Goal: Information Seeking & Learning: Learn about a topic

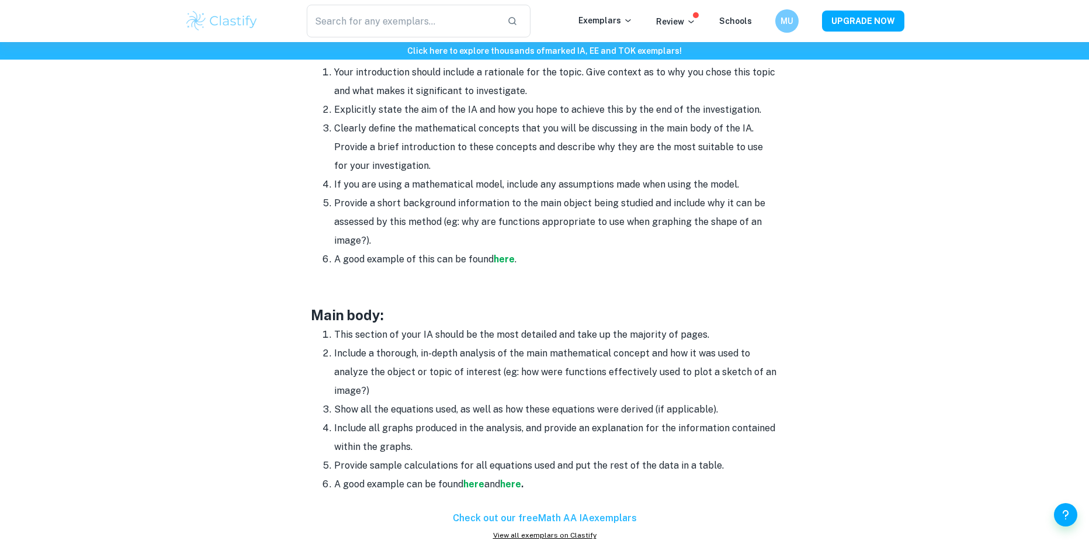
scroll to position [818, 0]
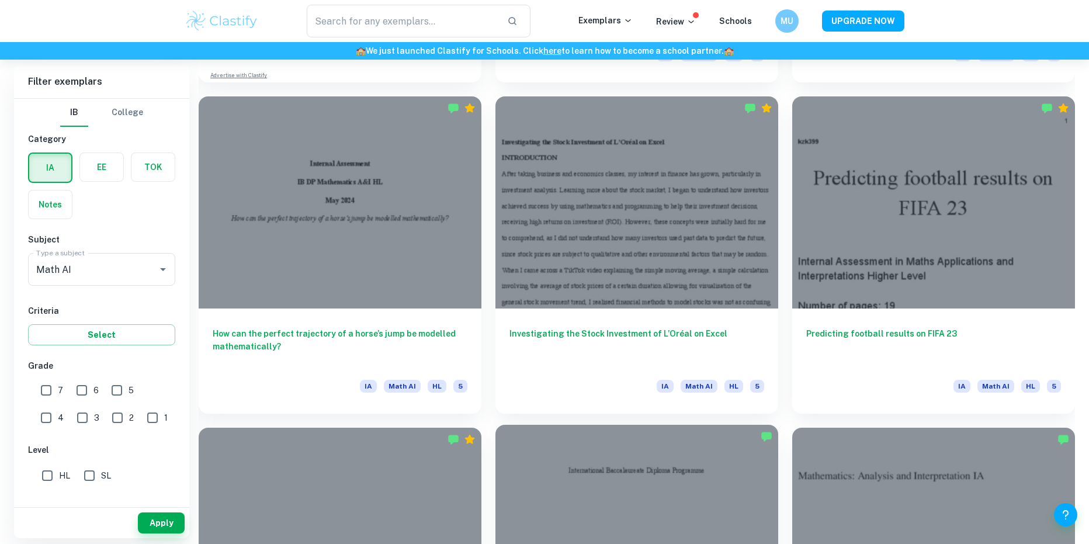
scroll to position [1227, 0]
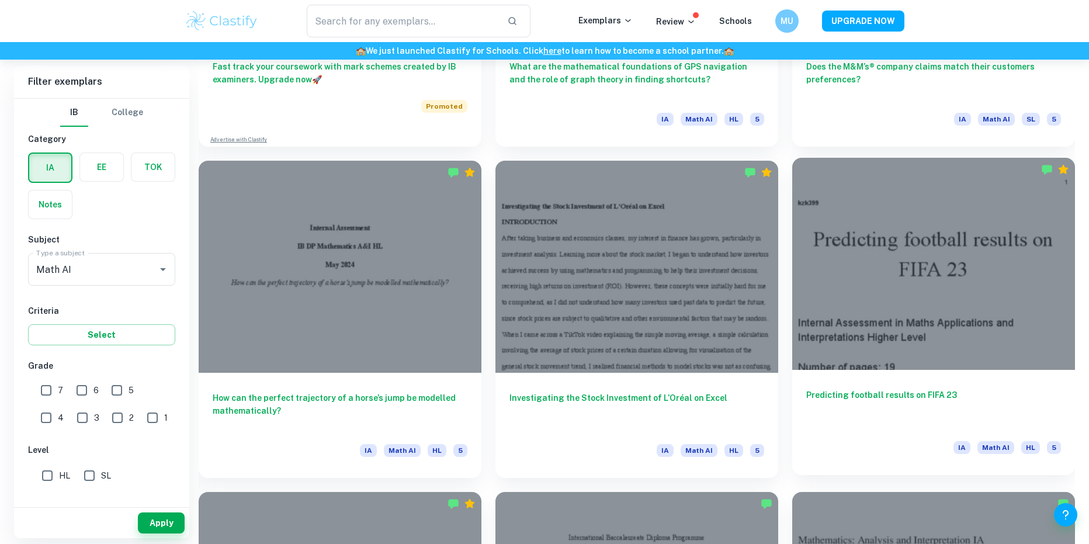
click at [917, 297] on div at bounding box center [933, 264] width 283 height 212
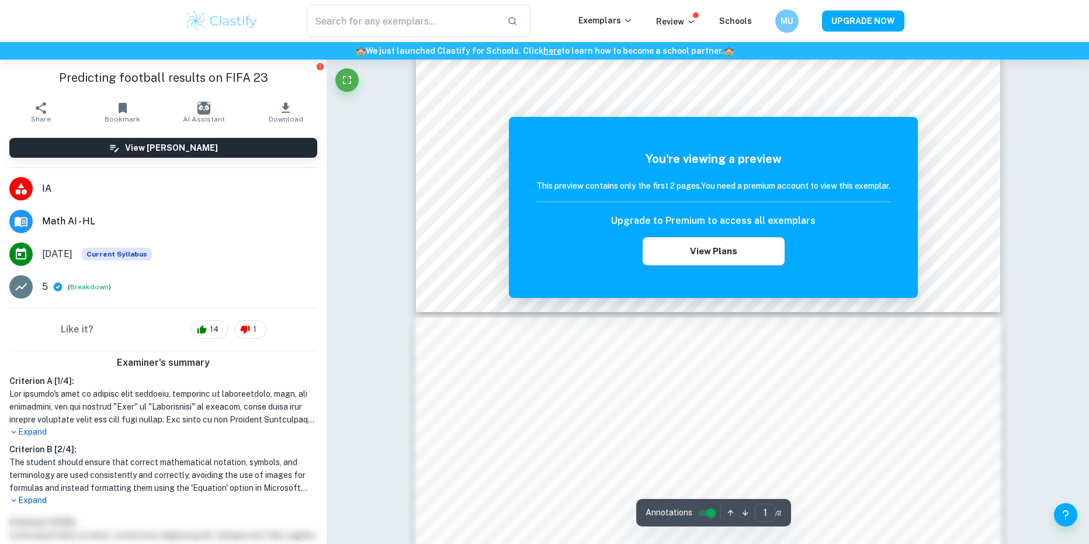
scroll to position [584, 0]
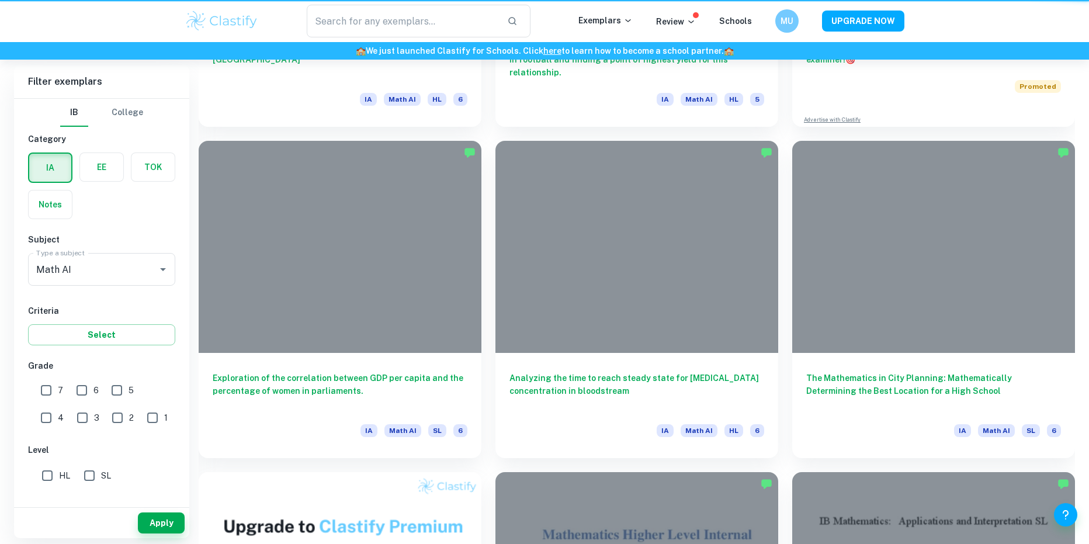
scroll to position [1227, 0]
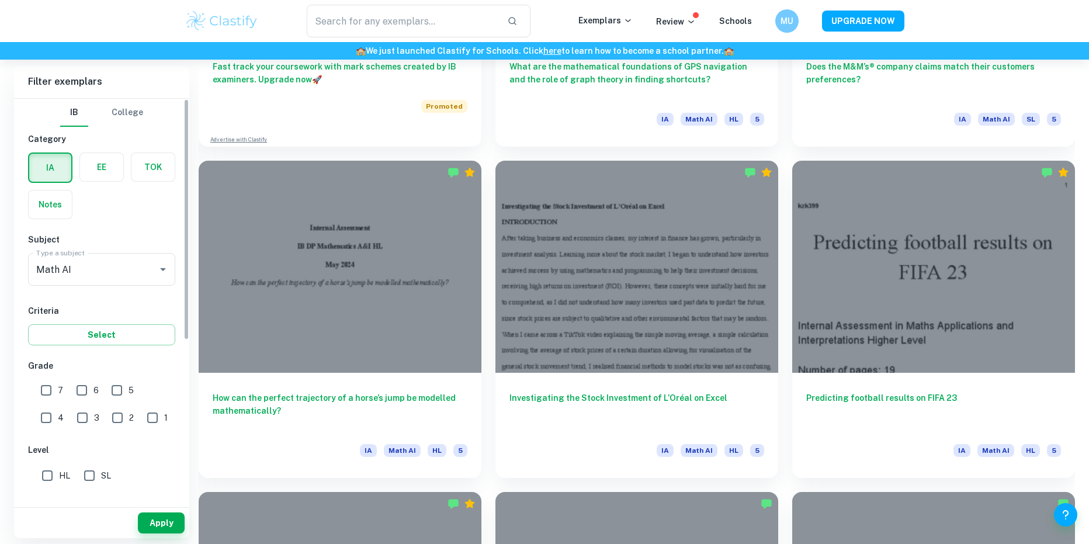
click at [45, 388] on input "7" at bounding box center [45, 390] width 23 height 23
checkbox input "true"
click at [96, 392] on span "6" at bounding box center [95, 390] width 5 height 13
click at [93, 392] on input "6" at bounding box center [81, 390] width 23 height 23
checkbox input "true"
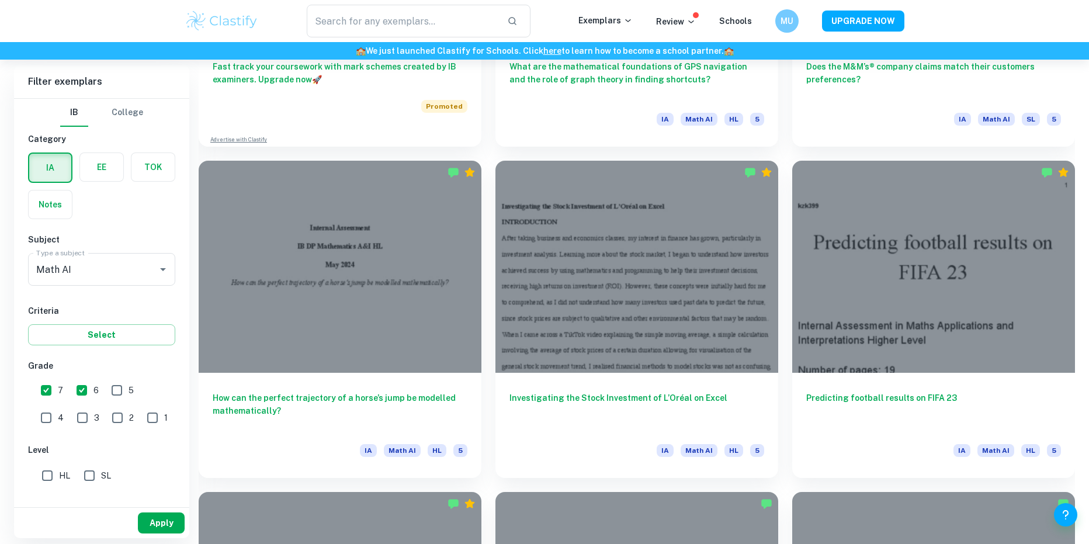
click at [155, 527] on button "Apply" at bounding box center [161, 522] width 47 height 21
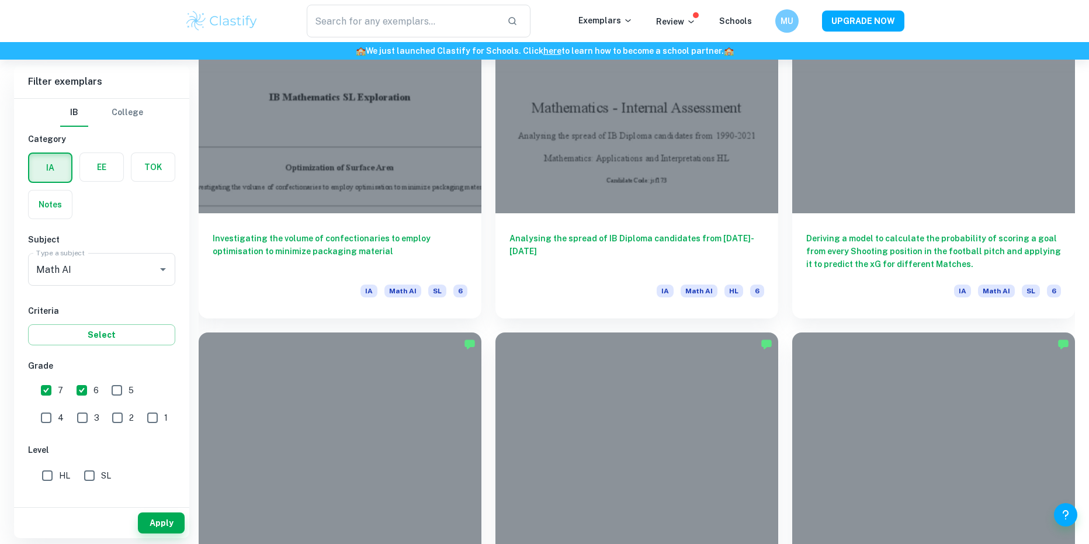
scroll to position [1752, 0]
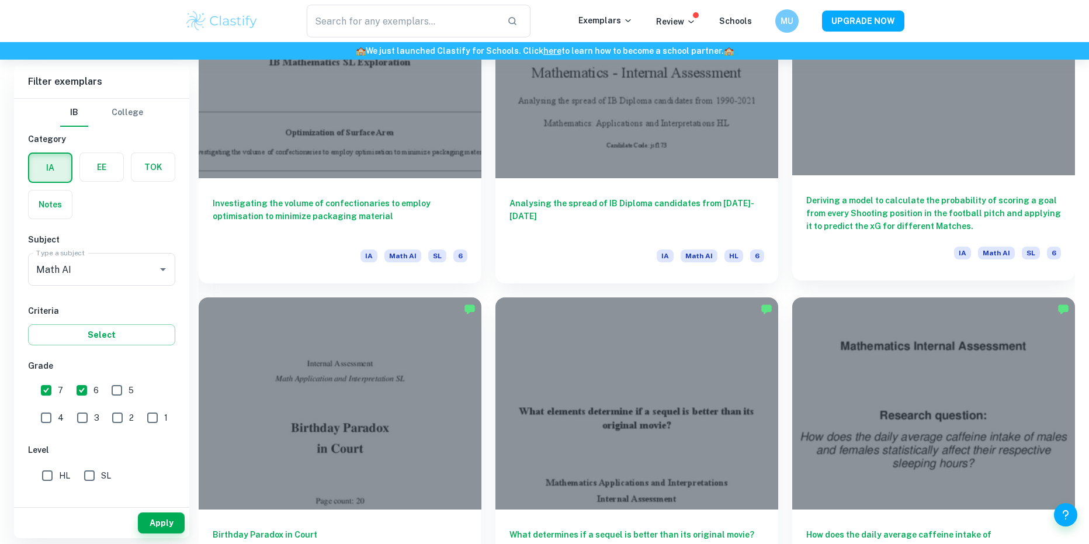
click at [884, 210] on h6 "Deriving a model to calculate the probability of scoring a goal from every Shoo…" at bounding box center [933, 213] width 255 height 39
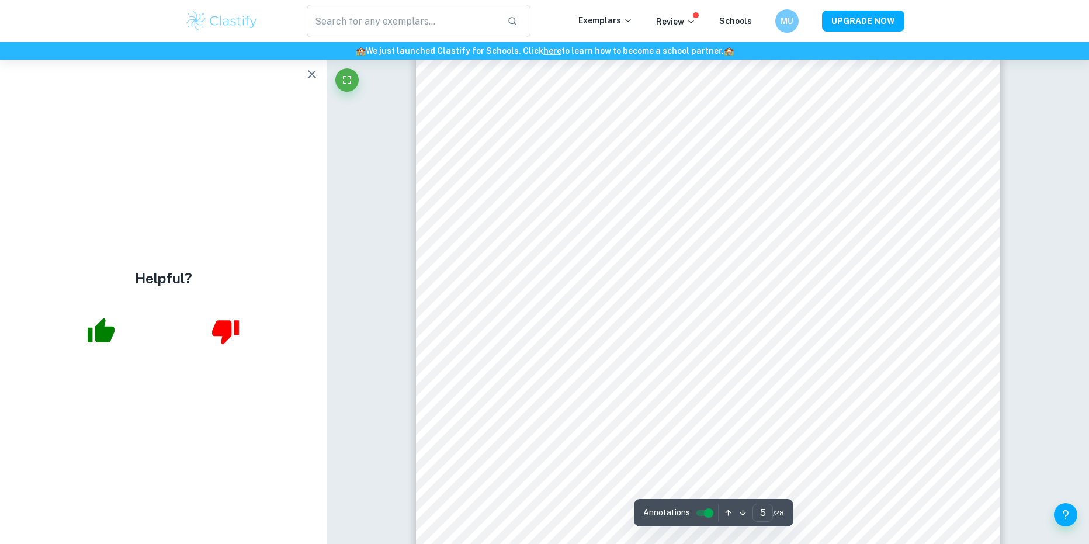
scroll to position [3739, 0]
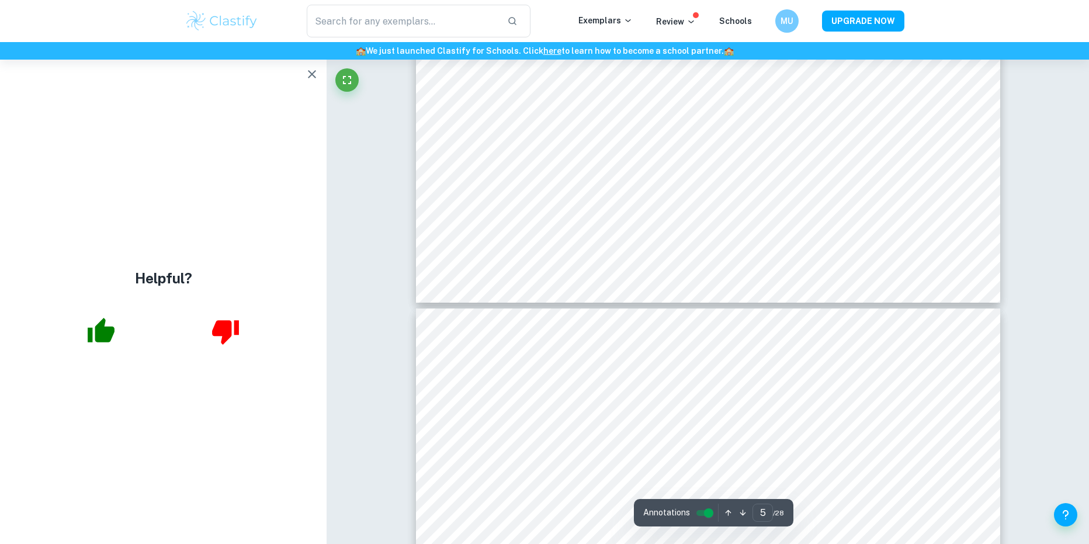
type input "6"
